Goal: Transaction & Acquisition: Purchase product/service

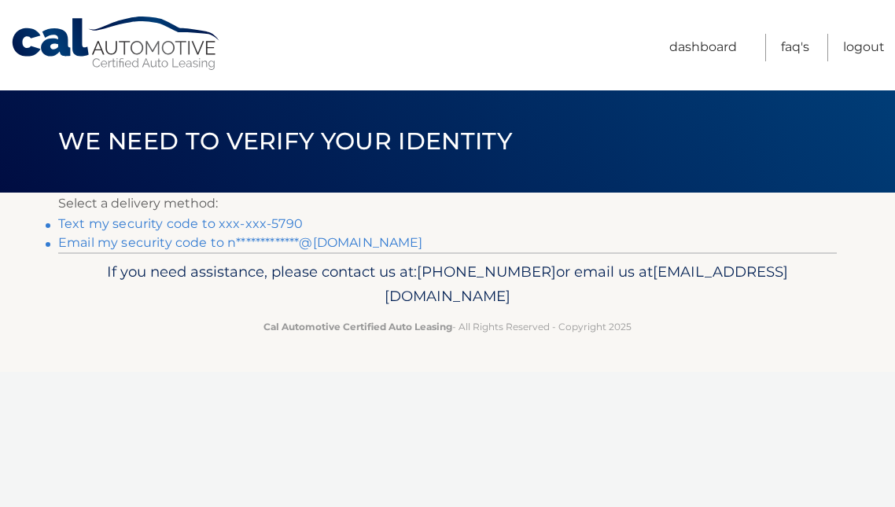
click at [248, 218] on link "Text my security code to xxx-xxx-5790" at bounding box center [180, 223] width 245 height 15
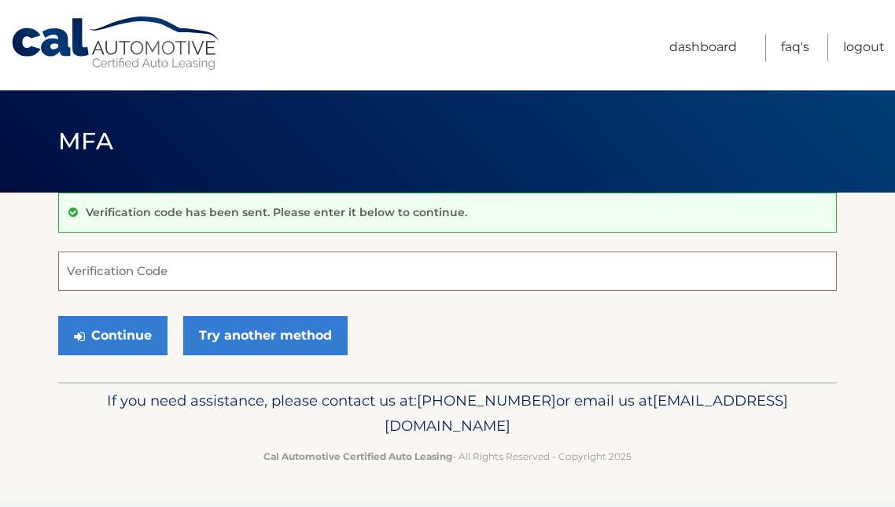
click at [221, 273] on input "Verification Code" at bounding box center [447, 271] width 778 height 39
type input "399536"
click at [112, 335] on button "Continue" at bounding box center [112, 335] width 109 height 39
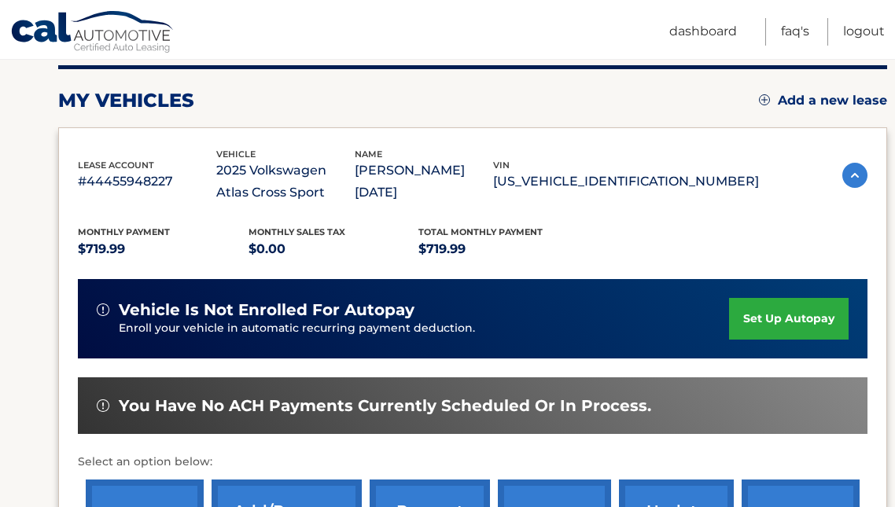
scroll to position [198, 0]
click at [843, 177] on img at bounding box center [854, 175] width 25 height 25
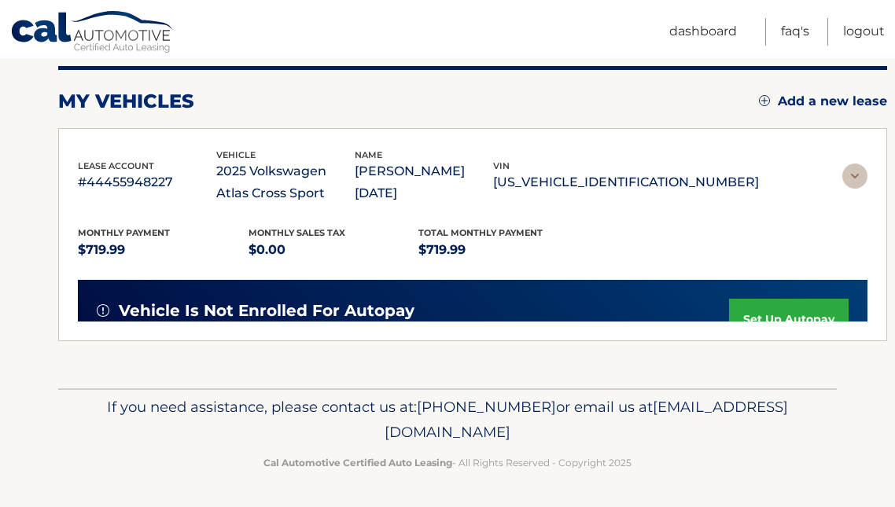
scroll to position [79, 0]
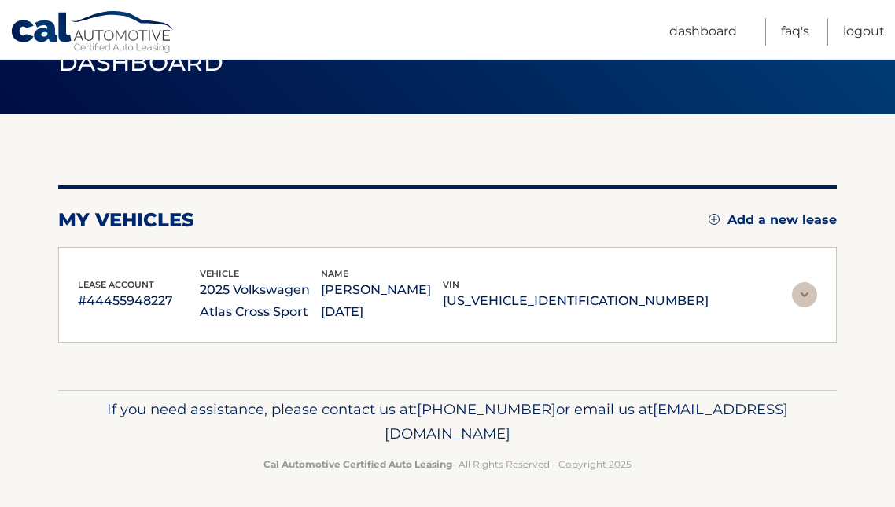
click at [808, 298] on img at bounding box center [804, 294] width 25 height 25
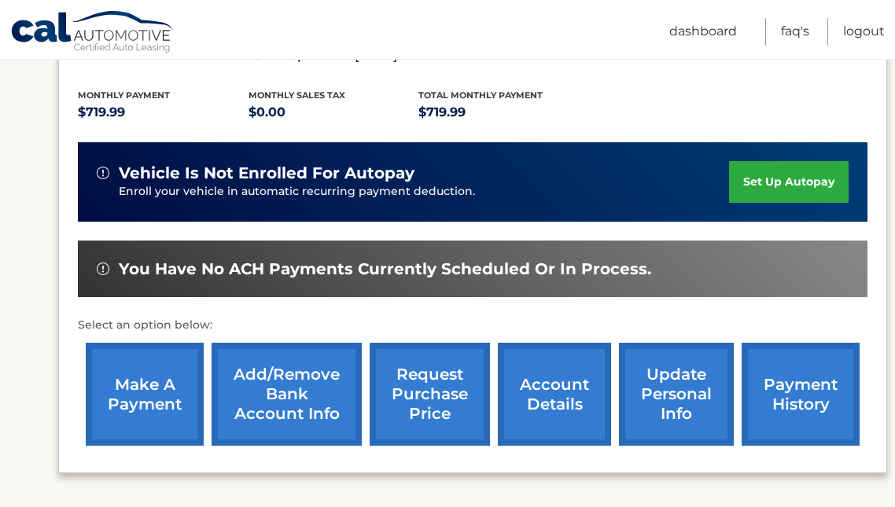
scroll to position [396, 0]
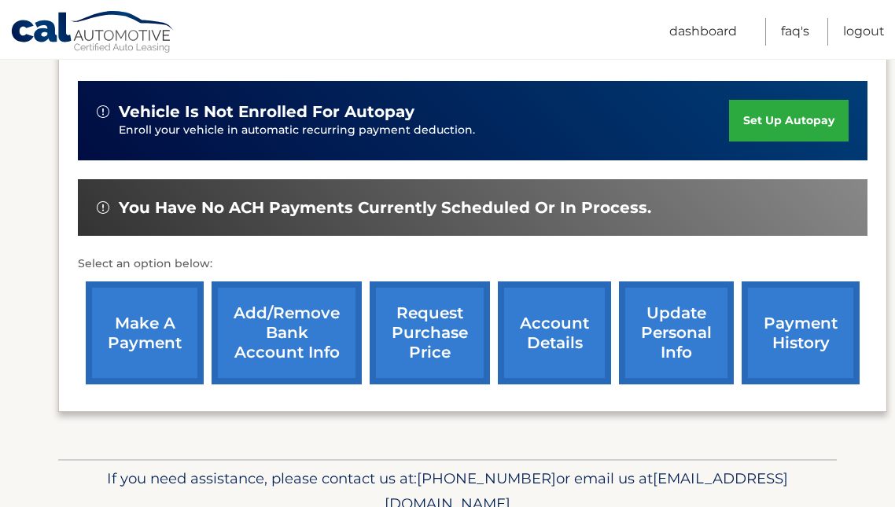
click at [151, 339] on link "make a payment" at bounding box center [145, 332] width 118 height 103
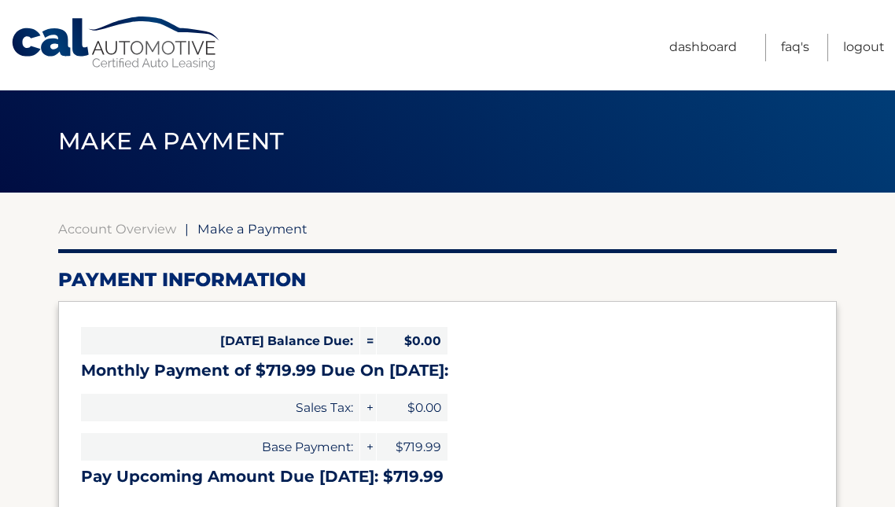
select select "Mzc1MTczNTQtYjI1NC00YzhkLWE4NWYtMWNiMmNlMWYxNTAy"
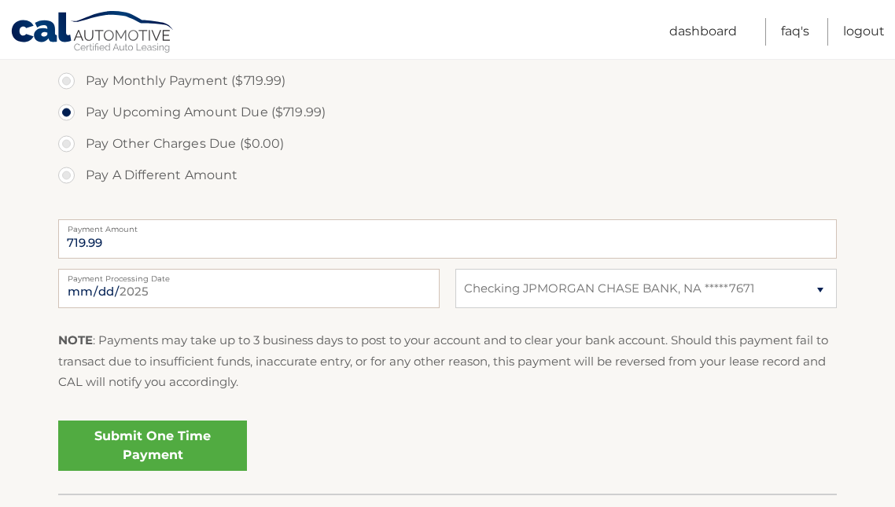
scroll to position [514, 0]
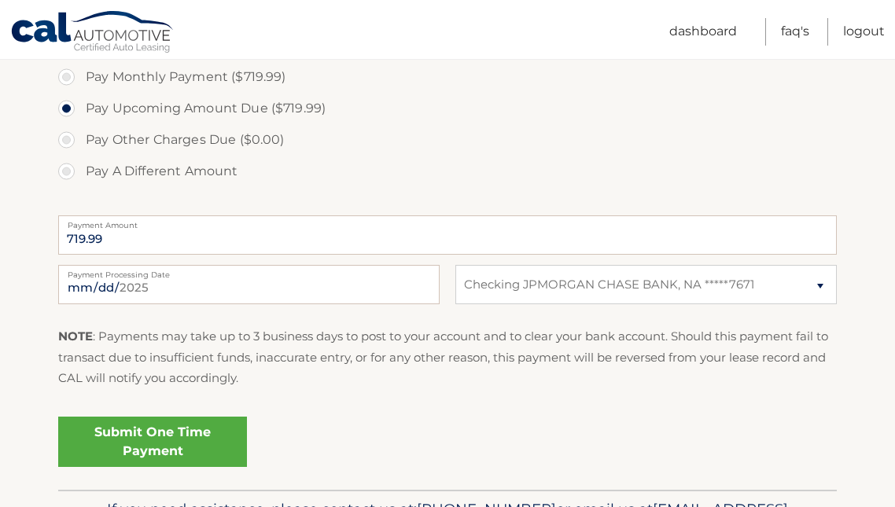
click at [198, 432] on link "Submit One Time Payment" at bounding box center [152, 442] width 189 height 50
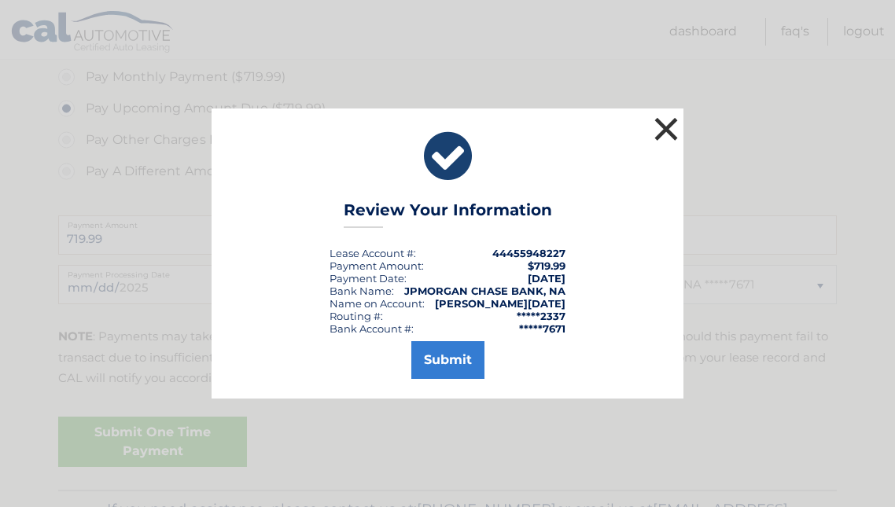
click at [664, 122] on button "×" at bounding box center [665, 128] width 31 height 31
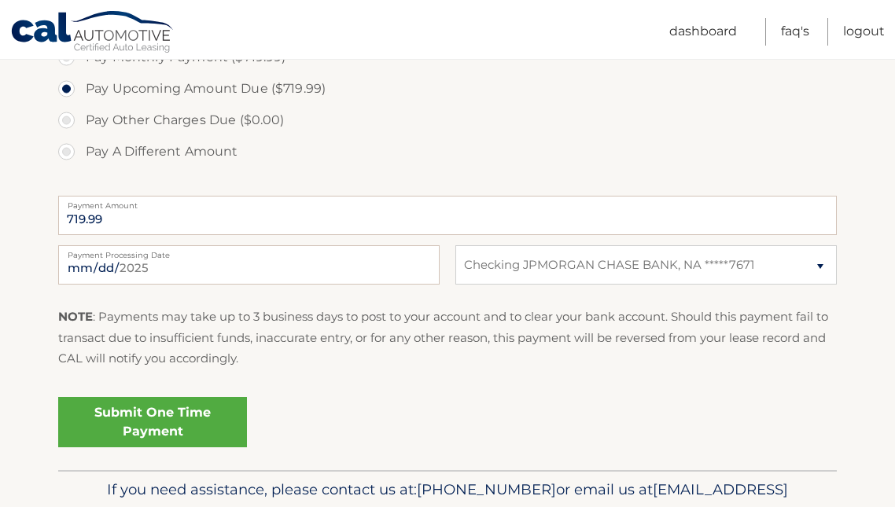
scroll to position [546, 0]
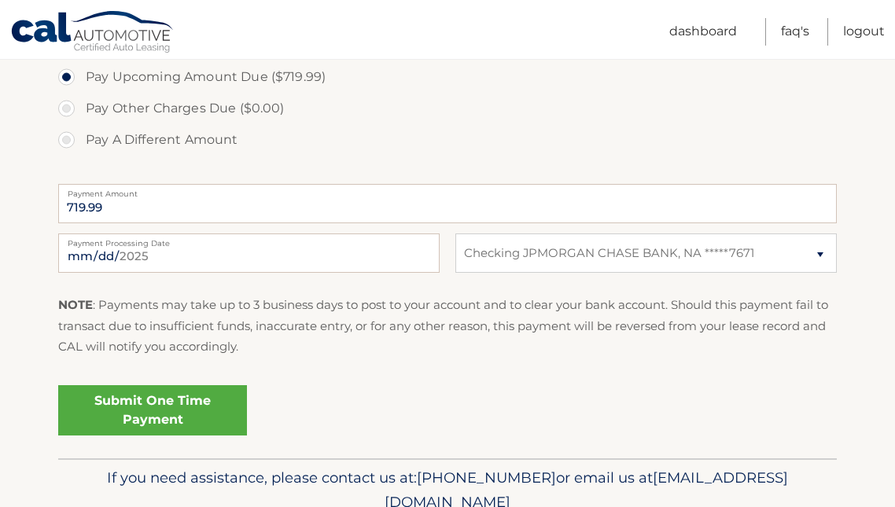
click at [141, 403] on link "Submit One Time Payment" at bounding box center [152, 410] width 189 height 50
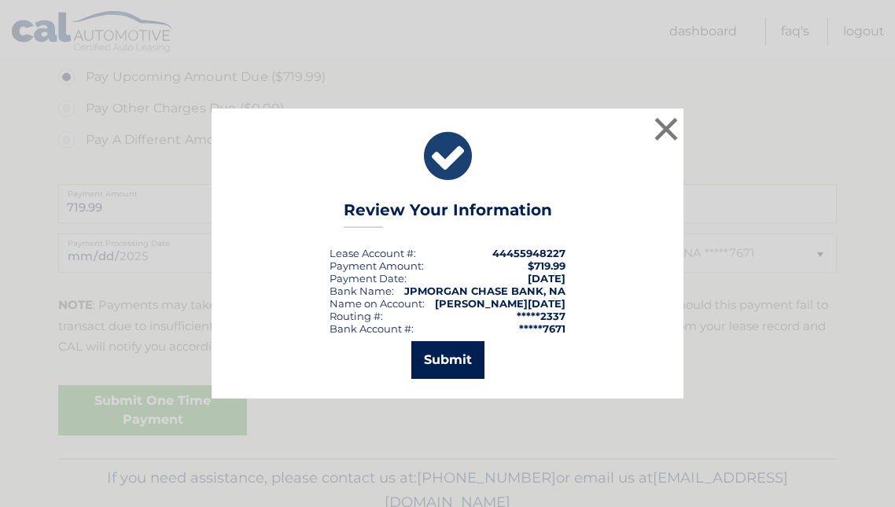
click at [440, 355] on button "Submit" at bounding box center [447, 360] width 73 height 38
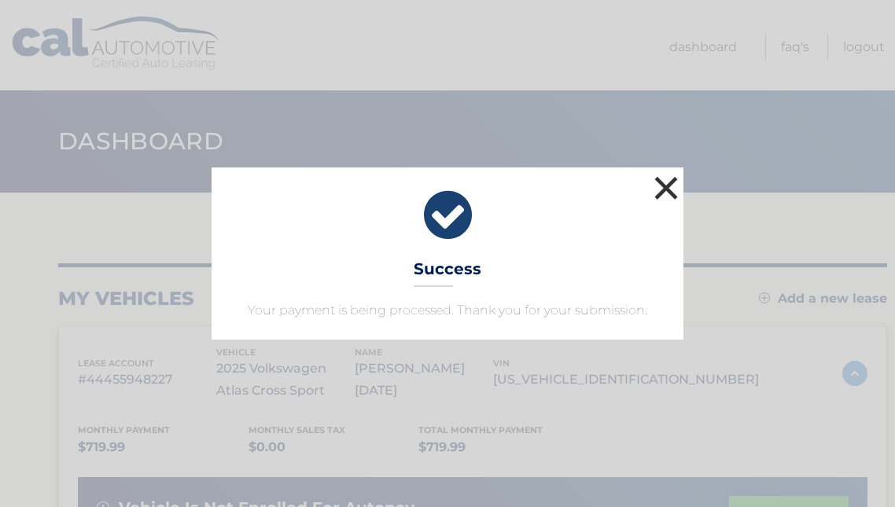
click at [664, 182] on button "×" at bounding box center [665, 187] width 31 height 31
